Goal: Task Accomplishment & Management: Manage account settings

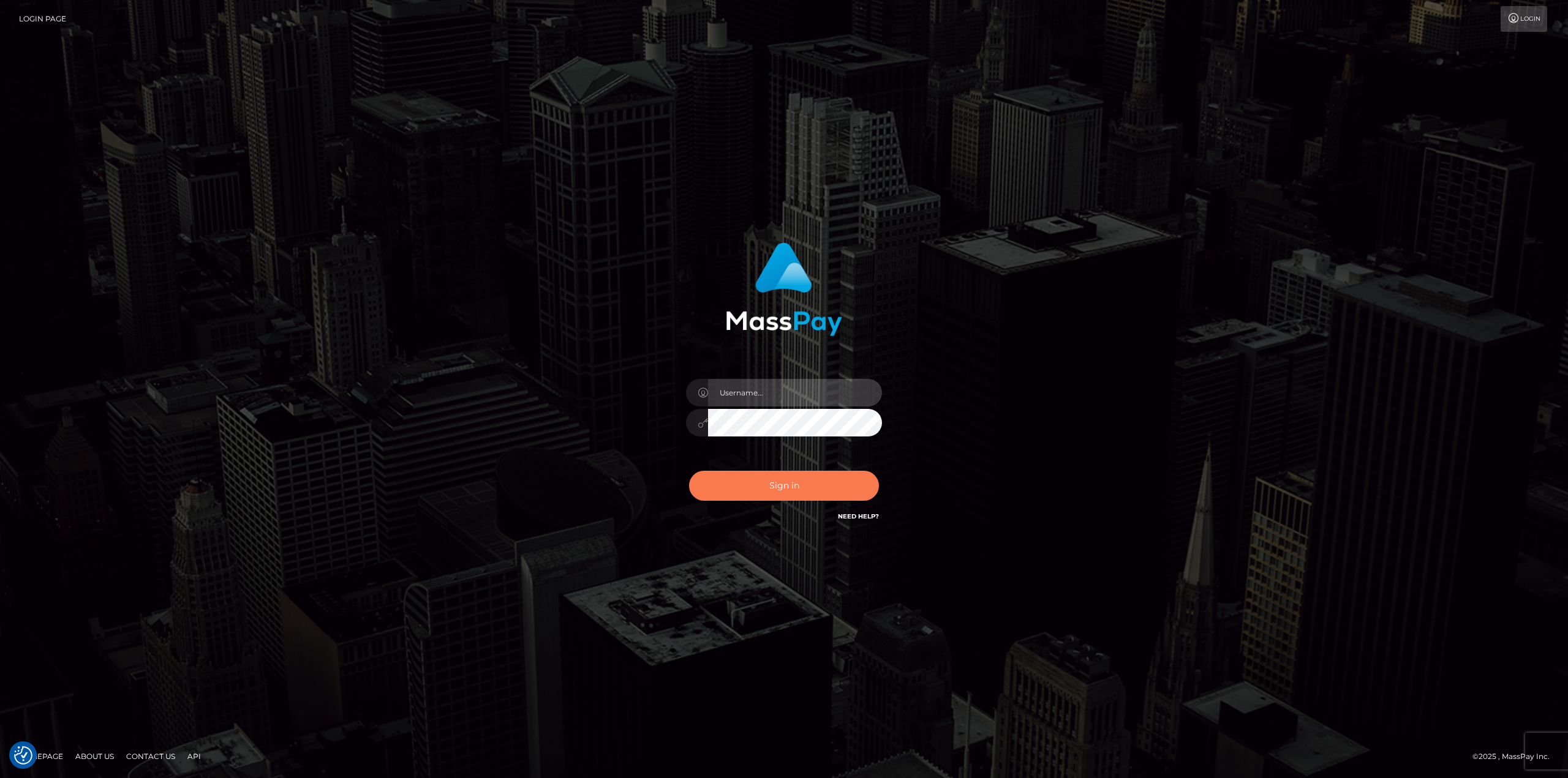
type input "Dikla Silver"
click at [776, 491] on button "Sign in" at bounding box center [784, 486] width 190 height 30
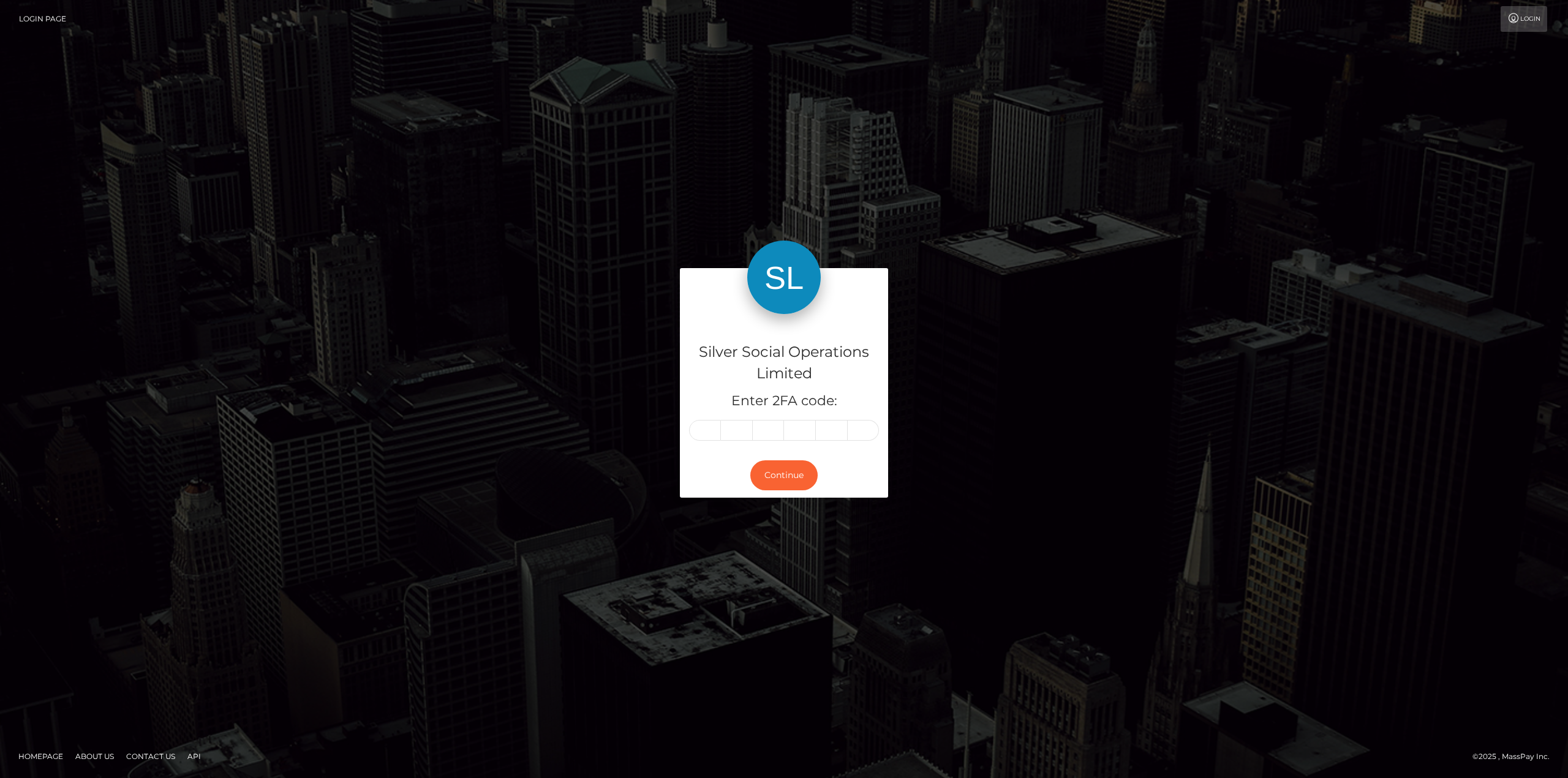
click at [705, 433] on input "text" at bounding box center [705, 430] width 32 height 21
type input "9"
type input "6"
type input "3"
type input "1"
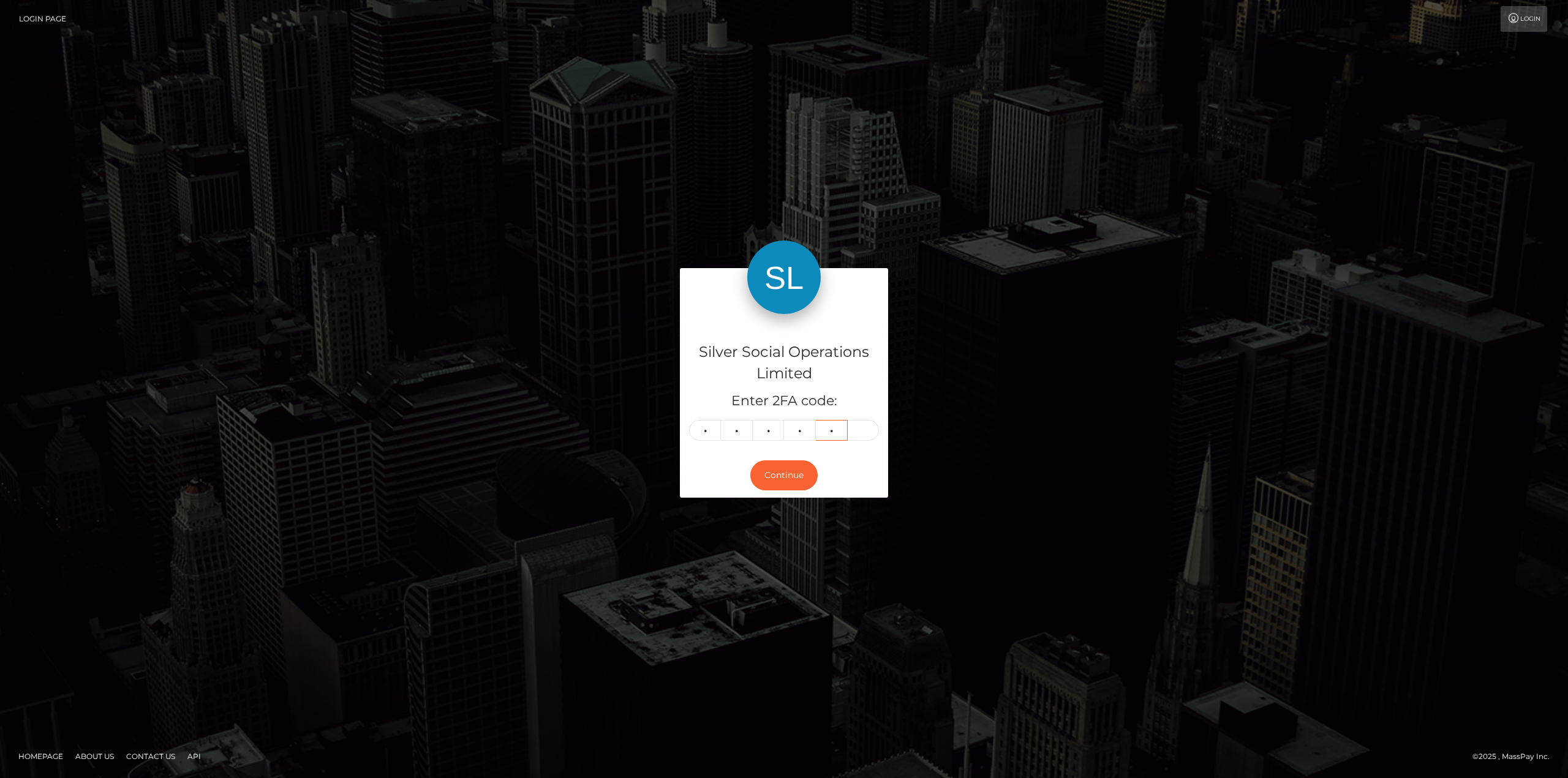
type input "7"
type input "8"
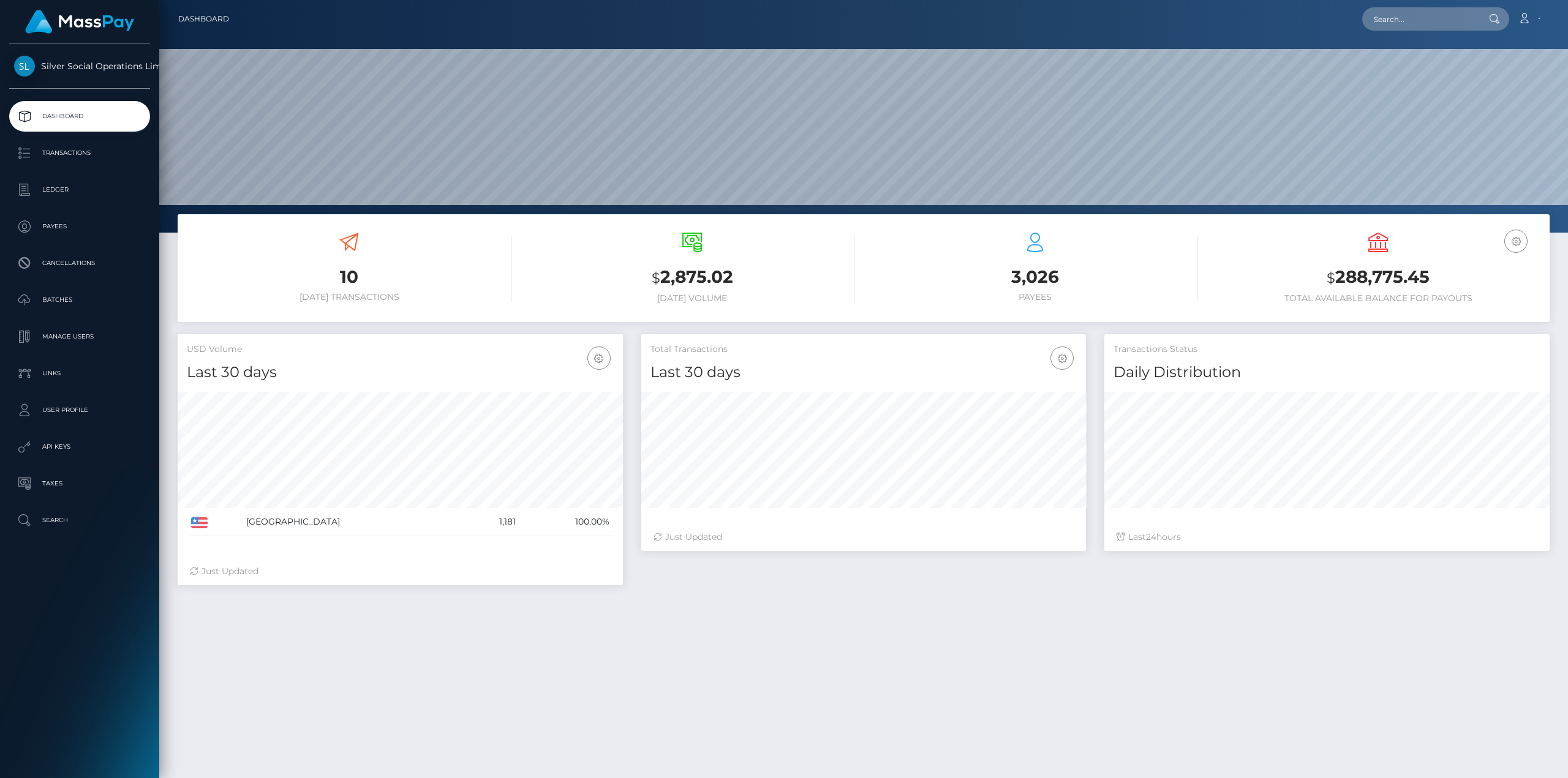
scroll to position [217, 445]
click at [1409, 270] on h3 "$ 288,775.45" at bounding box center [1377, 277] width 324 height 25
copy h3 "288,775.45"
click at [93, 193] on p "Ledger" at bounding box center [79, 190] width 131 height 18
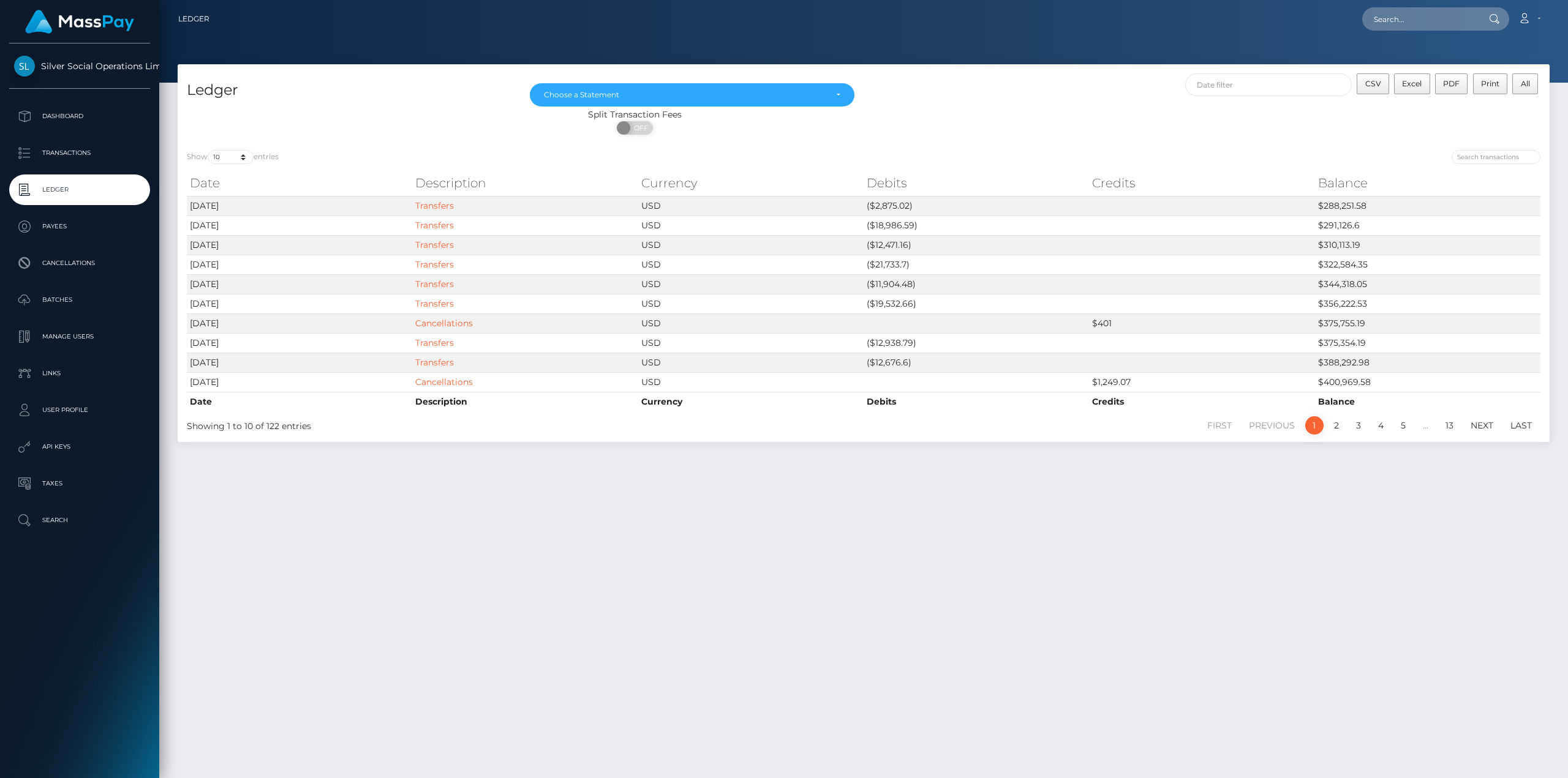
click at [79, 156] on p "Transactions" at bounding box center [79, 153] width 131 height 18
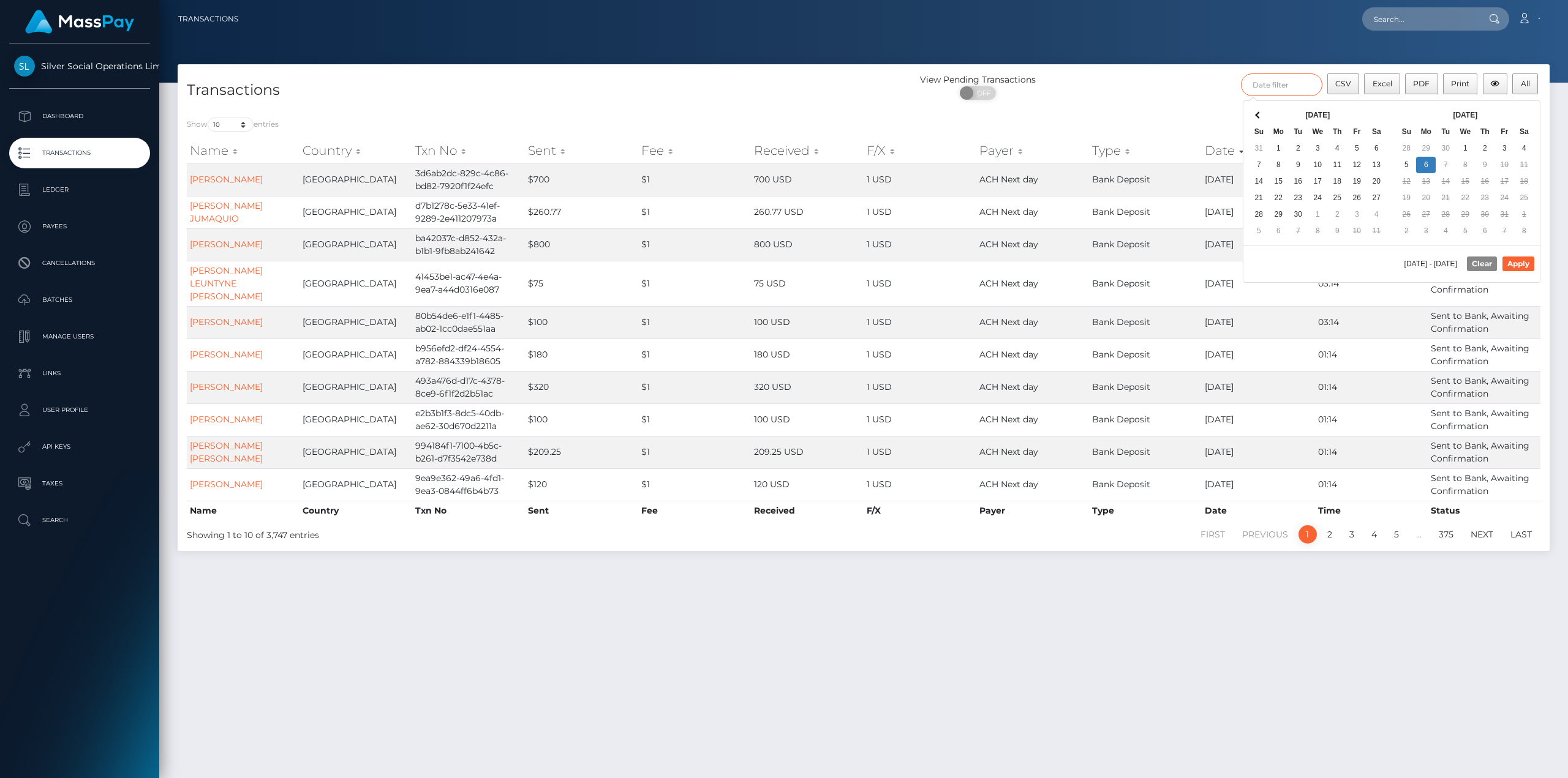
click at [1300, 88] on input "text" at bounding box center [1281, 85] width 81 height 23
click at [1518, 265] on button "Apply" at bounding box center [1518, 263] width 32 height 15
type input "[DATE] - [DATE]"
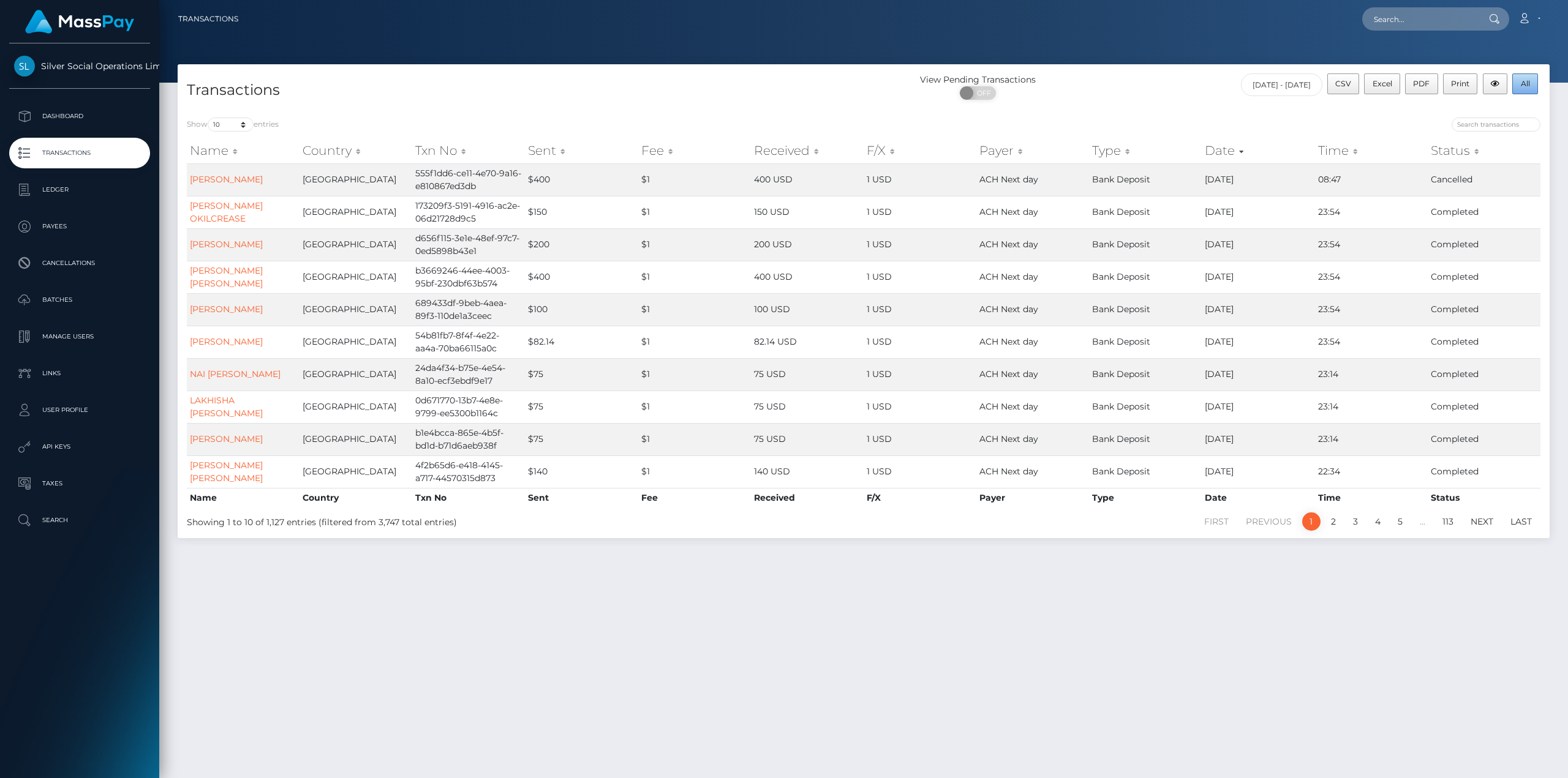
click at [1523, 85] on span "All" at bounding box center [1525, 84] width 9 height 9
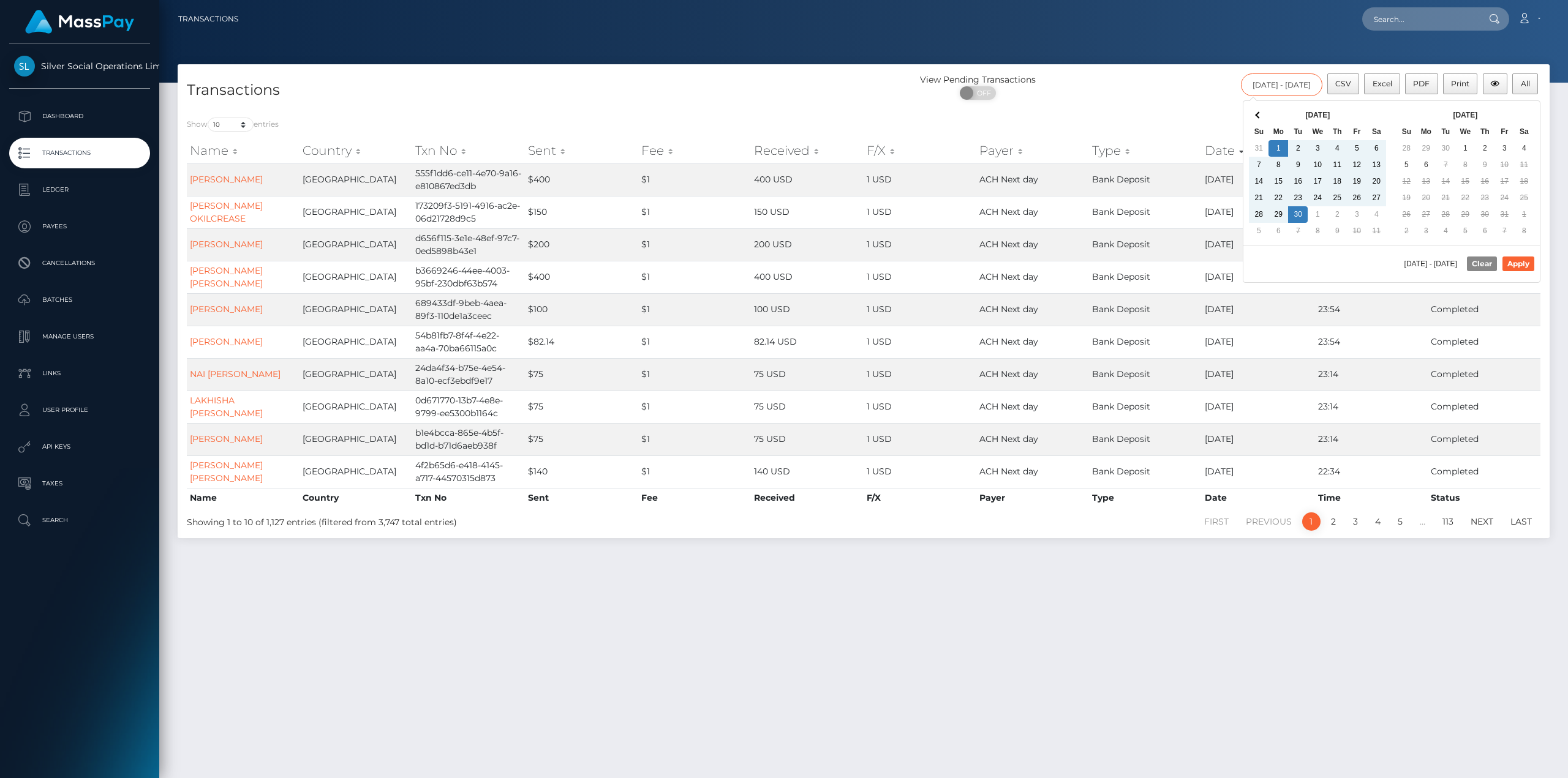
click at [1247, 91] on input "09/01/2025 - 09/30/2025" at bounding box center [1281, 85] width 81 height 23
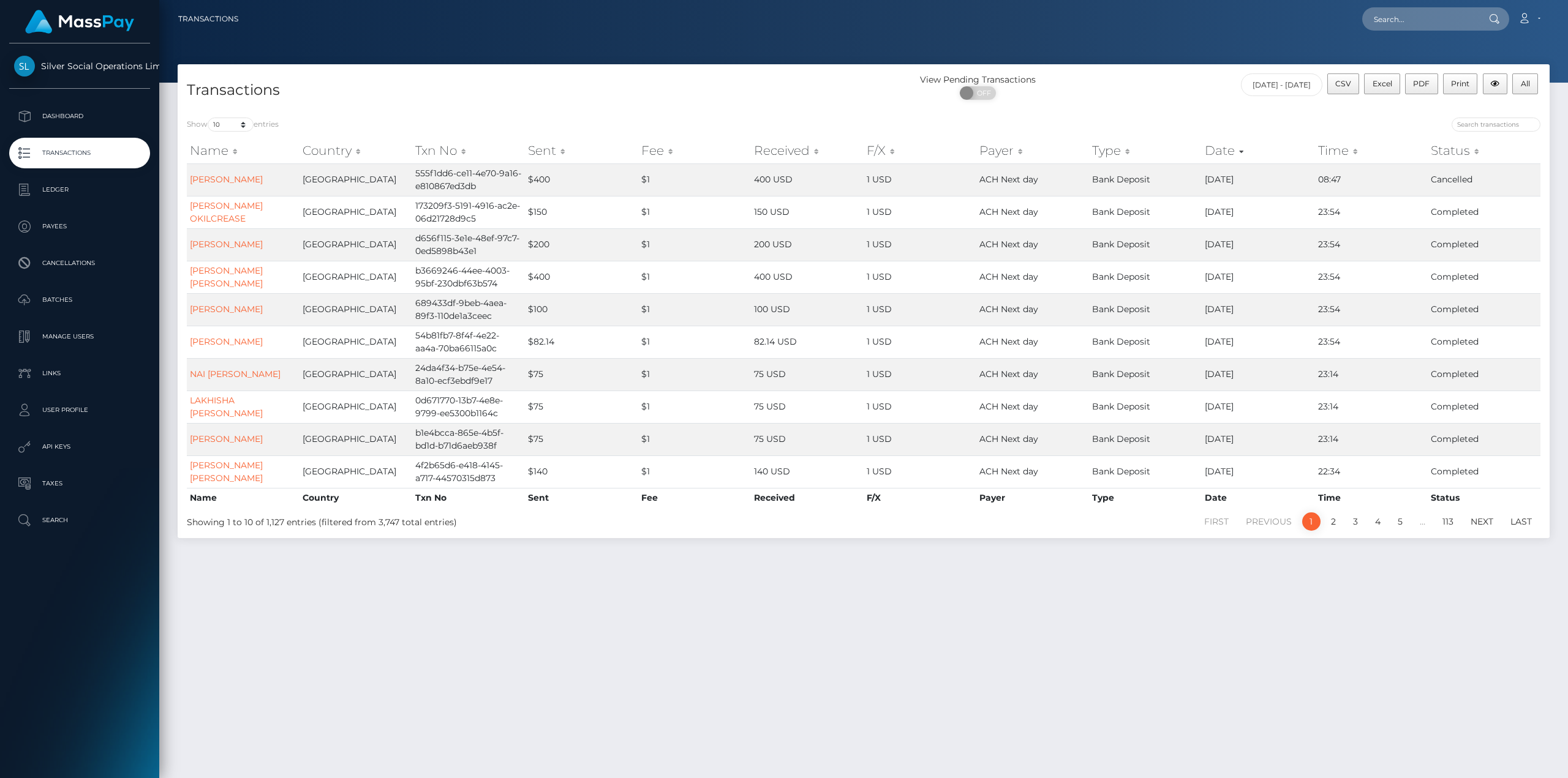
click at [1197, 89] on div "View Pending Transactions ON OFF" at bounding box center [1035, 90] width 343 height 33
click at [112, 66] on span "Silver Social Operations Limited" at bounding box center [79, 67] width 141 height 11
click at [89, 118] on p "Dashboard" at bounding box center [79, 116] width 131 height 18
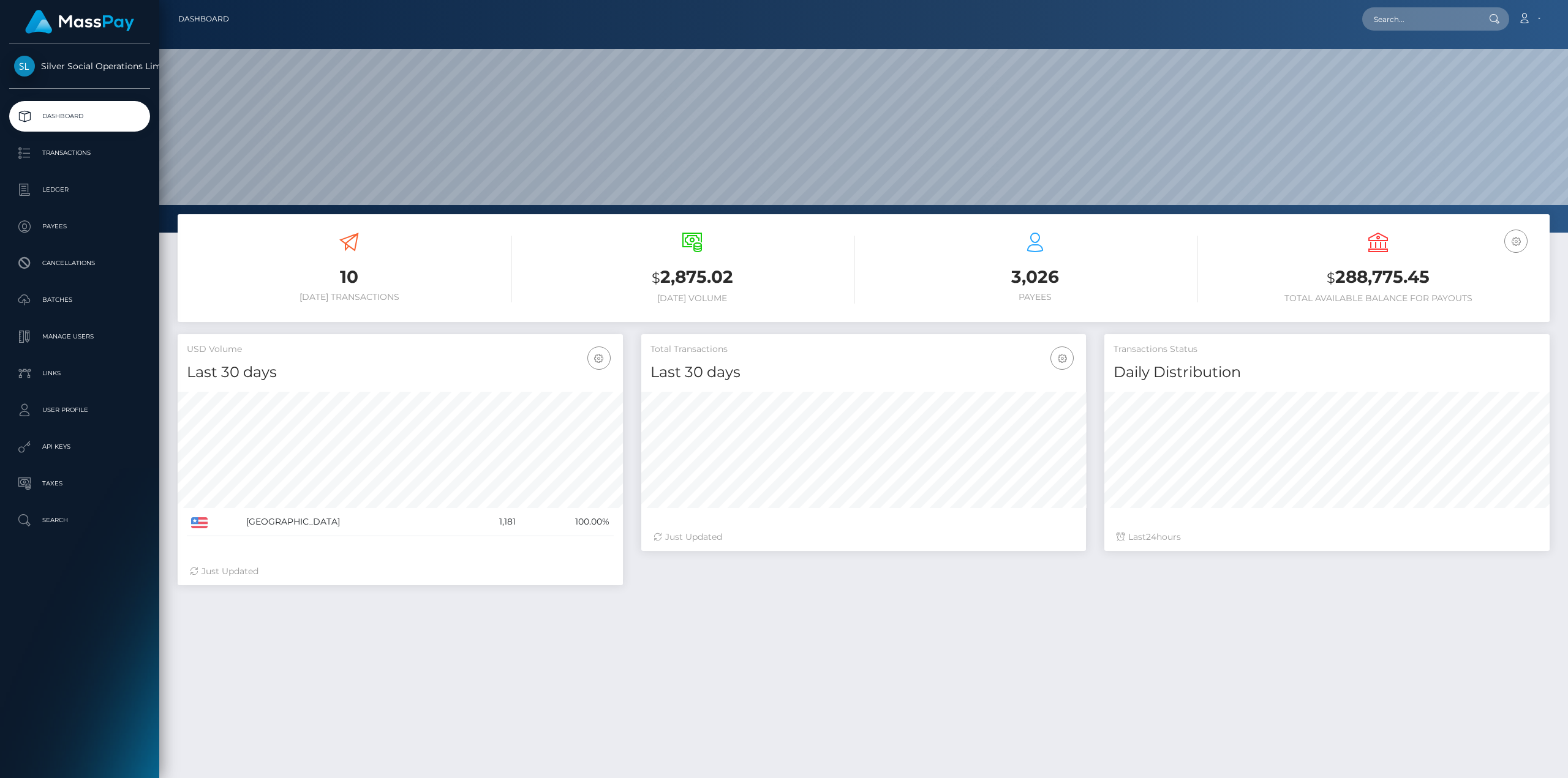
scroll to position [217, 445]
click at [1519, 242] on icon "button" at bounding box center [1516, 241] width 15 height 16
click at [1494, 280] on link "USD Balance" at bounding box center [1479, 280] width 98 height 23
click at [1509, 242] on icon "button" at bounding box center [1516, 241] width 15 height 16
click at [1484, 278] on link "USD Balance" at bounding box center [1479, 280] width 98 height 23
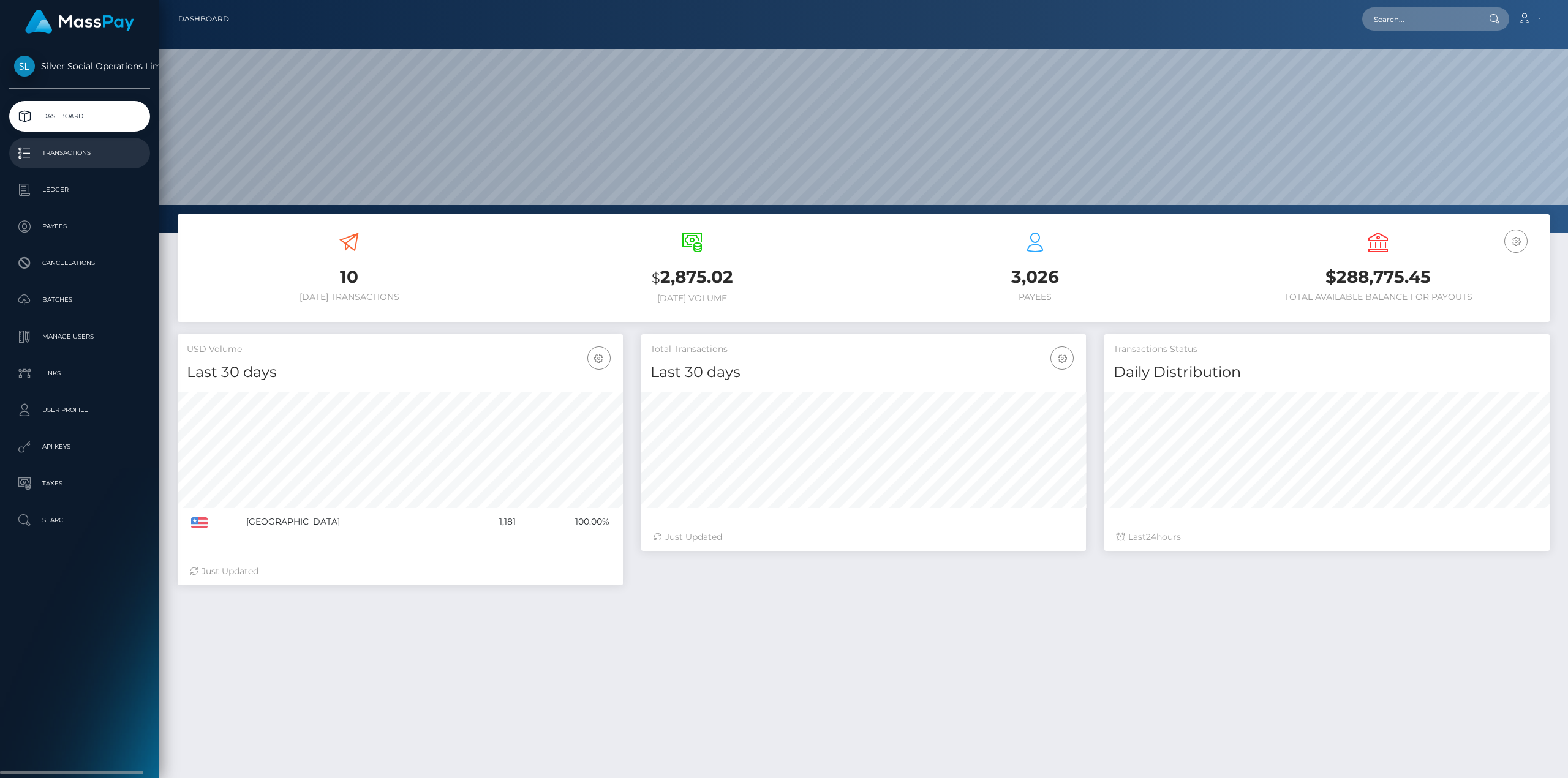
click at [73, 144] on p "Transactions" at bounding box center [79, 153] width 131 height 18
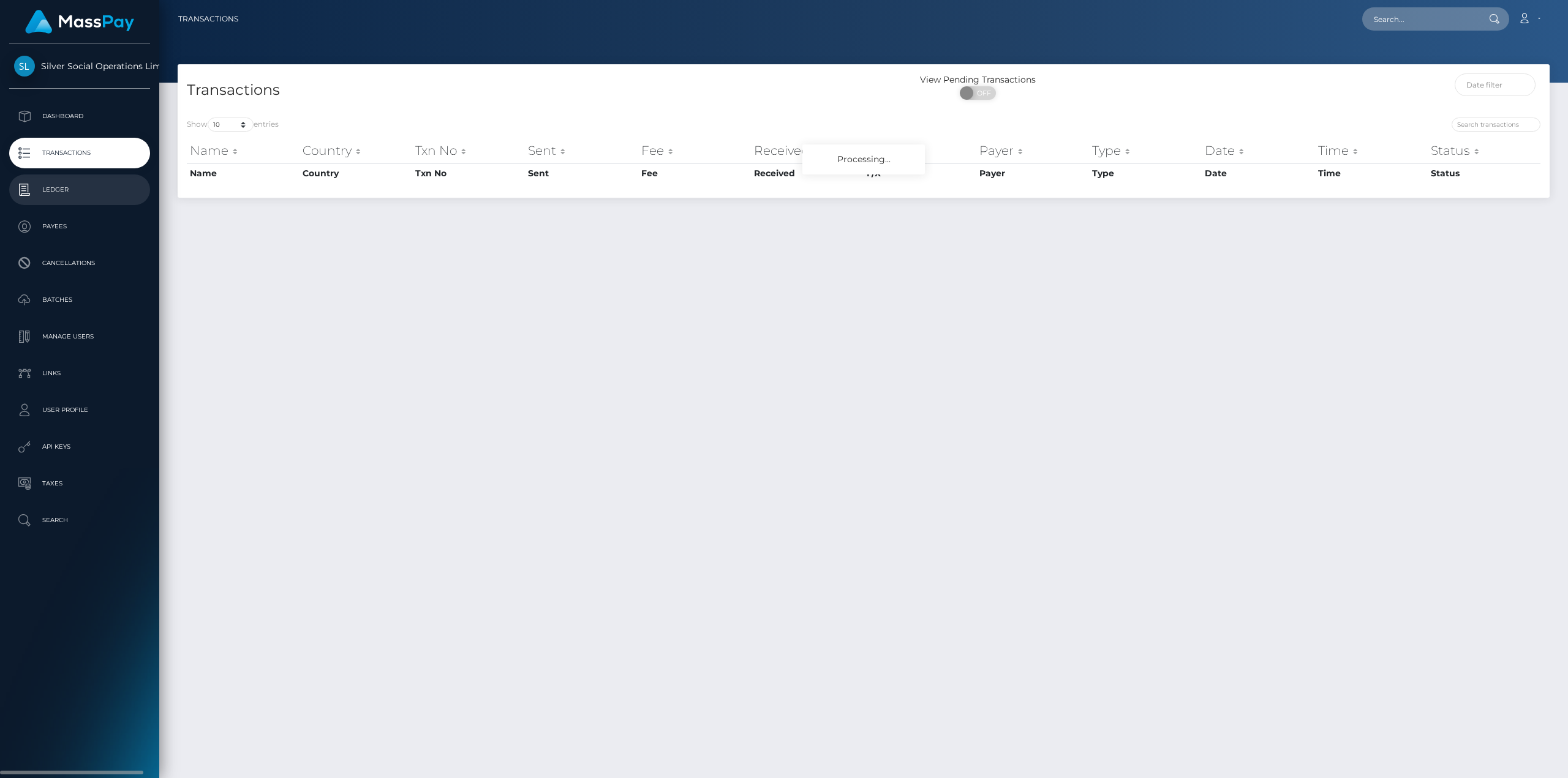
click at [69, 191] on p "Ledger" at bounding box center [79, 190] width 131 height 18
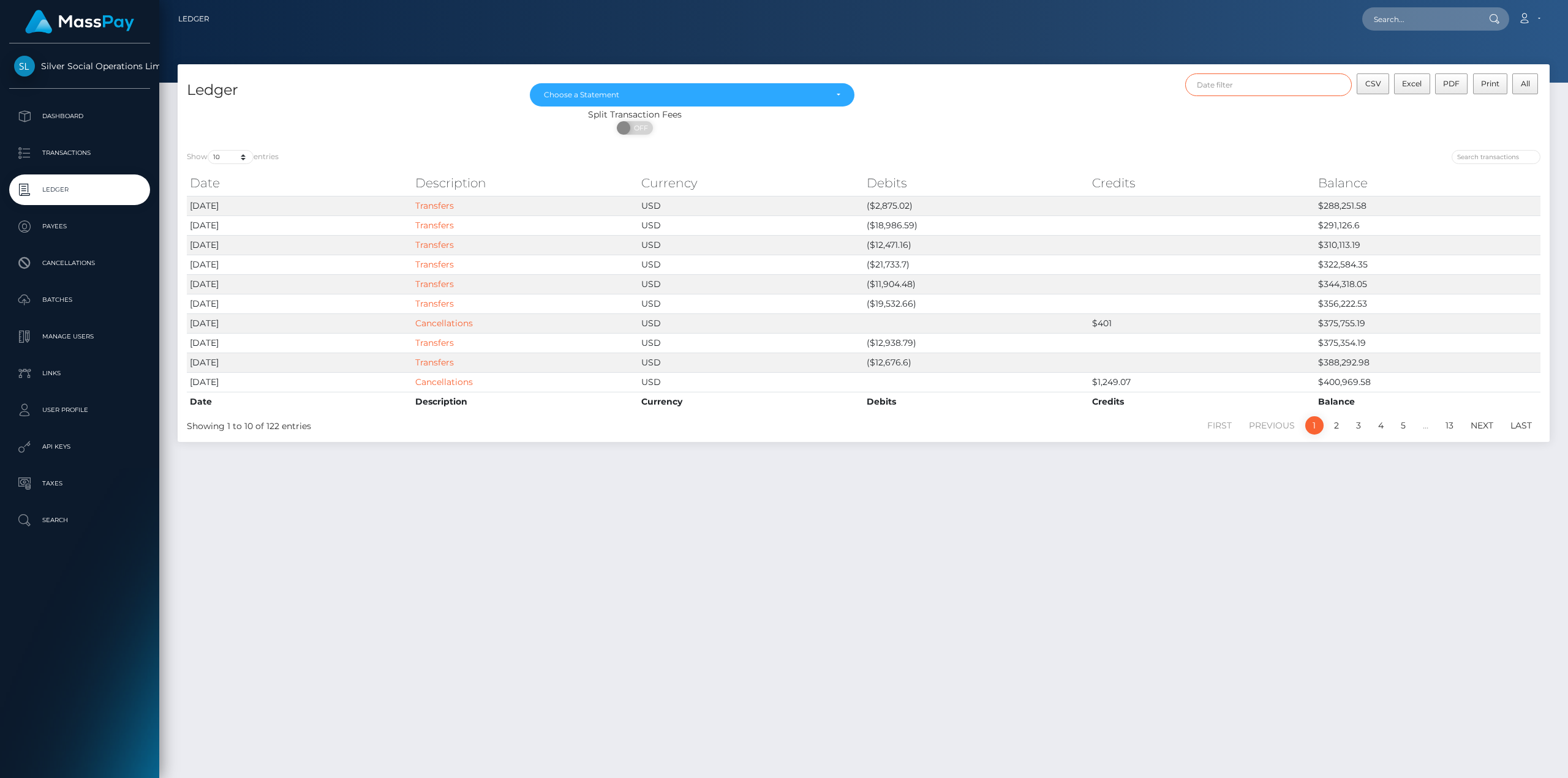
click at [1251, 87] on input "text" at bounding box center [1268, 85] width 167 height 23
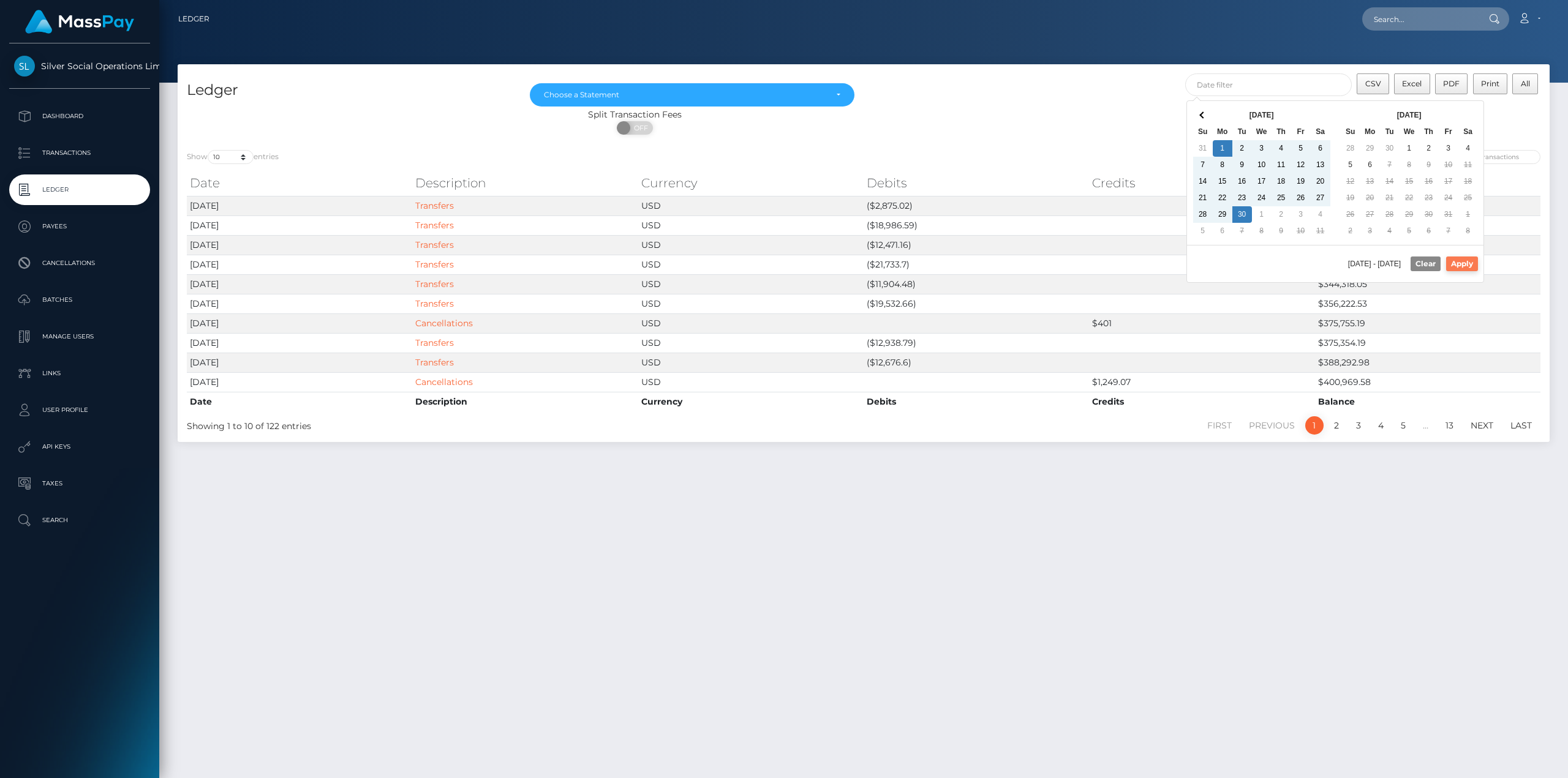
click at [1455, 263] on button "Apply" at bounding box center [1461, 263] width 32 height 15
type input "[DATE] - [DATE]"
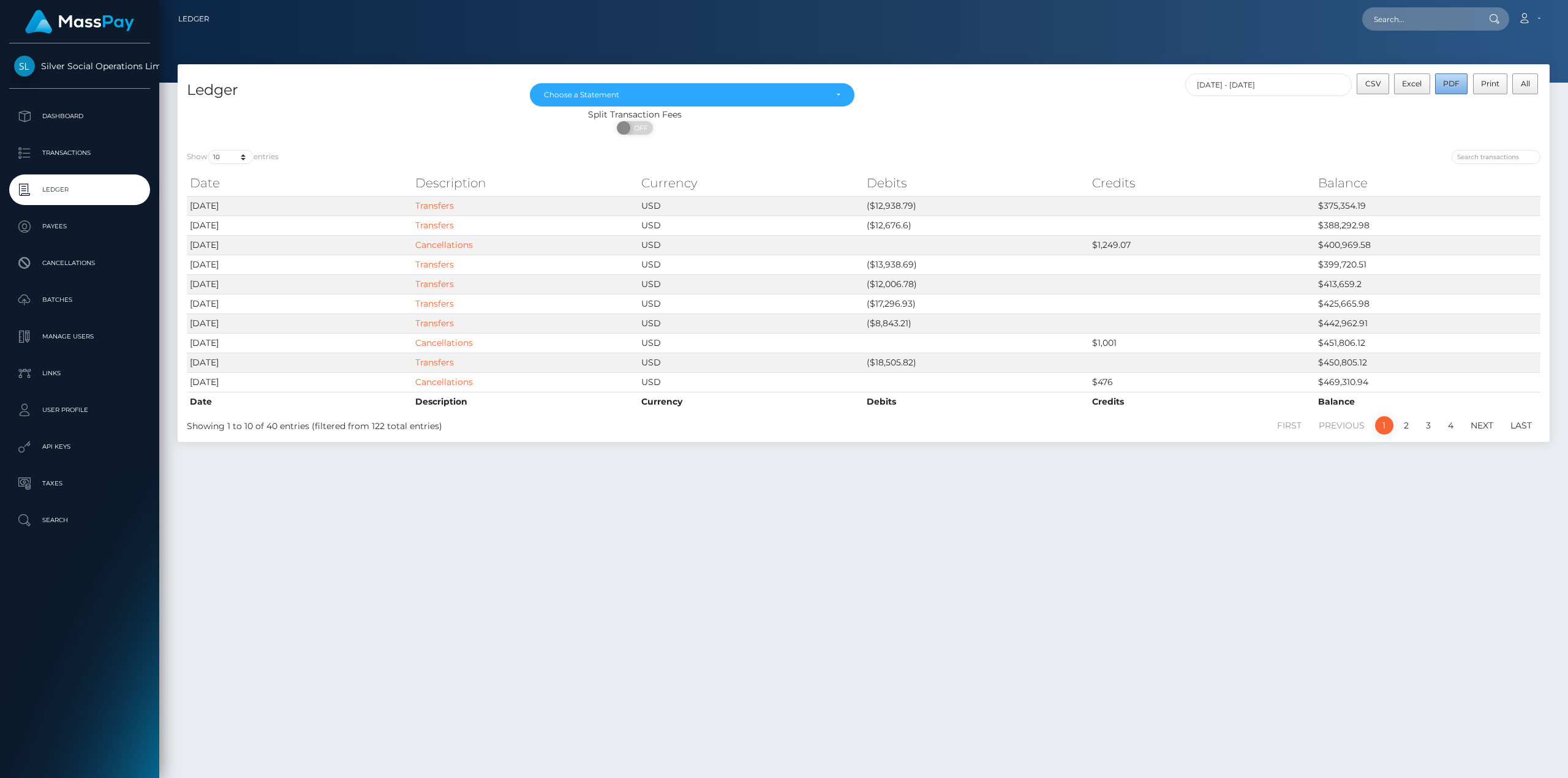
click at [1444, 88] on button "PDF" at bounding box center [1451, 84] width 33 height 21
click at [1469, 496] on div "Ledger Jan 2025 Feb 2025 Mar 2025 Apr 2025 May 2025 Jun 2025 Jul 2025 Aug 2025 …" at bounding box center [863, 416] width 1409 height 703
click at [1523, 88] on span "All" at bounding box center [1525, 84] width 9 height 9
click at [579, 79] on div "Jan 2025 Feb 2025 Mar 2025 Apr 2025 May 2025 Jun 2025 Jul 2025 Aug 2025 Sep 202…" at bounding box center [692, 91] width 343 height 35
click at [577, 98] on div "Choose a Statement" at bounding box center [685, 95] width 283 height 10
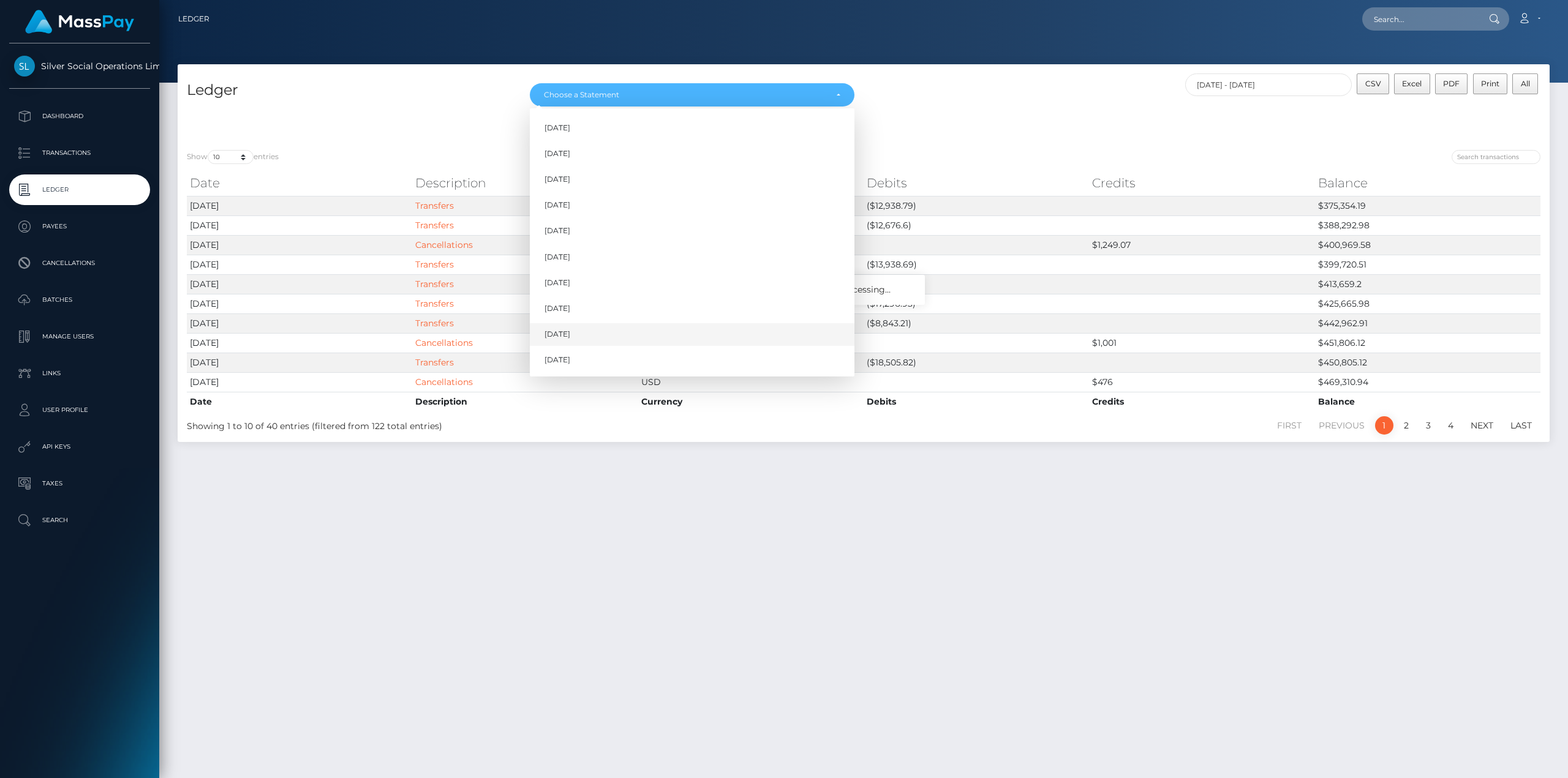
click at [569, 330] on span "Sep 2025" at bounding box center [557, 334] width 25 height 11
select select "Sep 2025"
